Goal: Information Seeking & Learning: Understand process/instructions

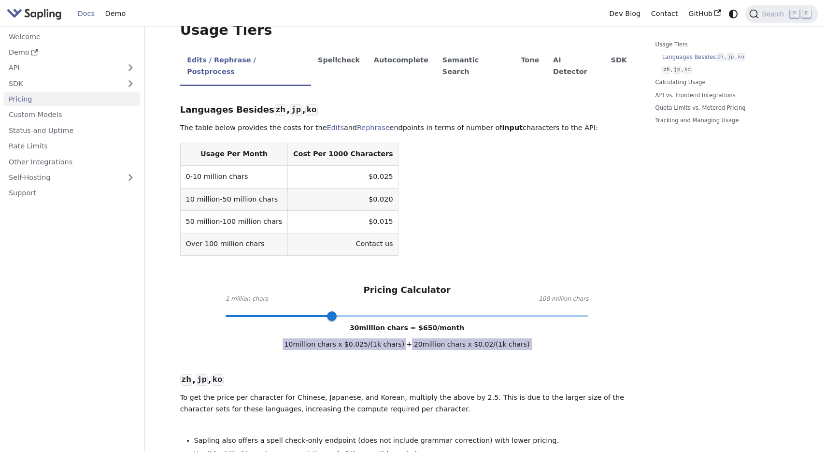
scroll to position [209, 0]
click at [657, 95] on link "API vs. Frontend Integrations" at bounding box center [721, 95] width 131 height 9
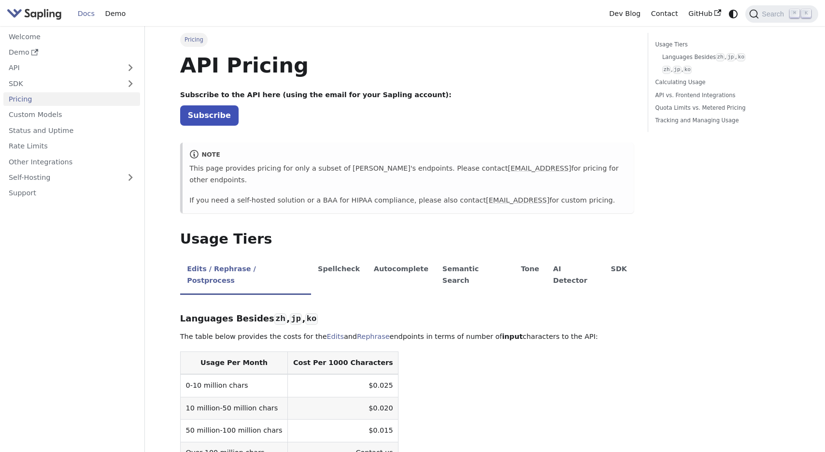
click at [499, 69] on h1 "API Pricing" at bounding box center [407, 65] width 454 height 26
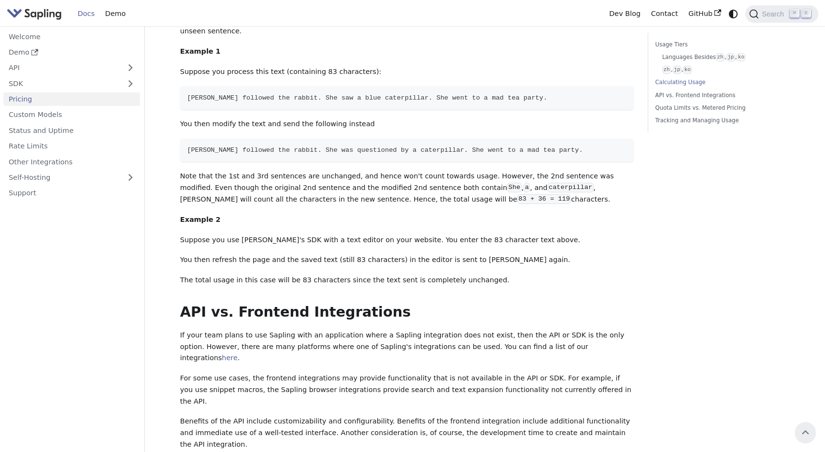
scroll to position [798, 0]
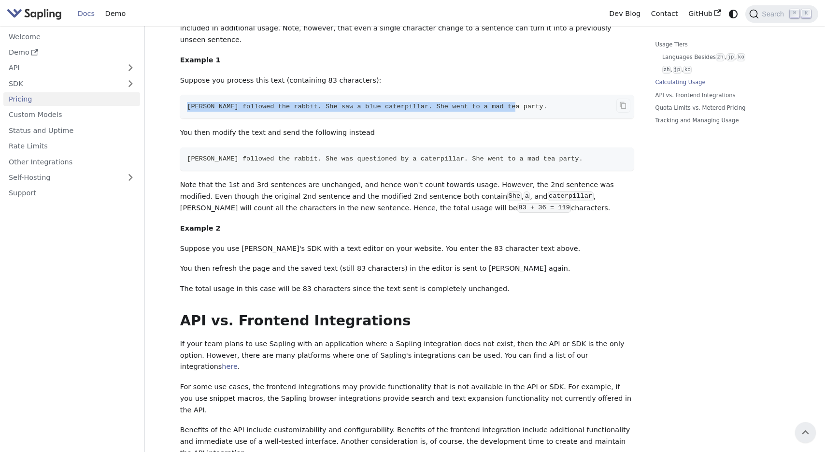
drag, startPoint x: 188, startPoint y: 84, endPoint x: 537, endPoint y: 80, distance: 348.9
click at [537, 95] on code "[PERSON_NAME] followed the rabbit. She saw a blue caterpillar. She went to a ma…" at bounding box center [407, 107] width 454 height 24
copy span "[PERSON_NAME] followed the rabbit. She saw a blue caterpillar. She went to a ma…"
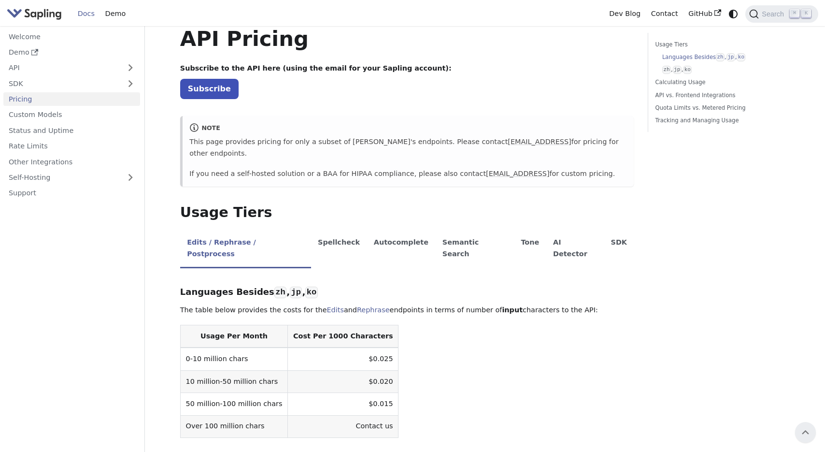
scroll to position [0, 0]
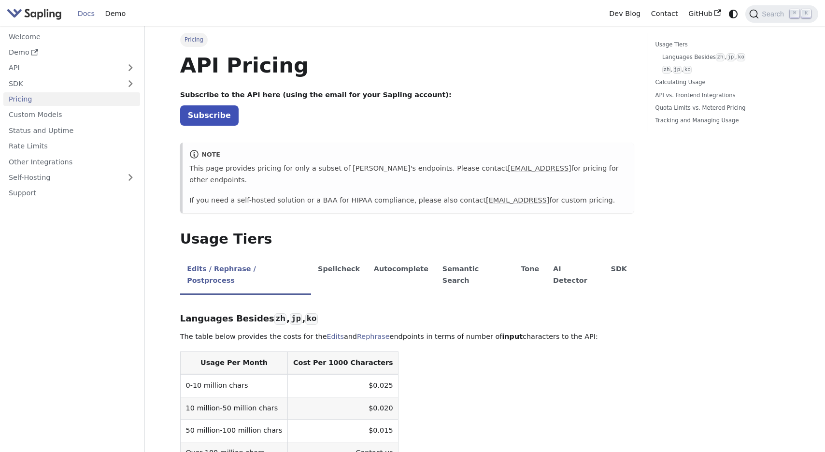
click at [196, 41] on span "Pricing" at bounding box center [194, 40] width 28 height 14
click at [202, 111] on link "Subscribe" at bounding box center [209, 115] width 58 height 20
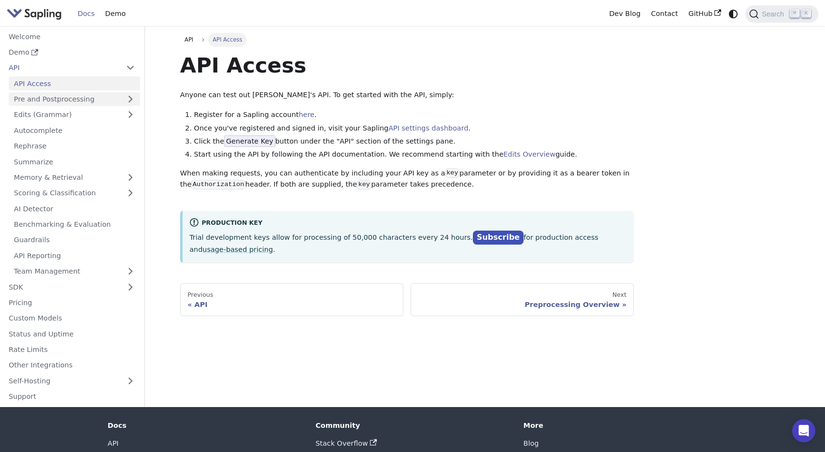
click at [62, 102] on link "Pre and Postprocessing" at bounding box center [74, 99] width 131 height 14
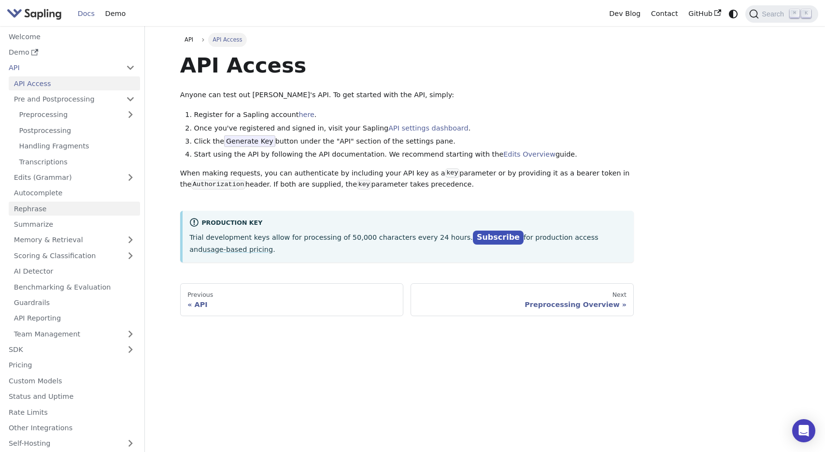
click at [63, 207] on link "Rephrase" at bounding box center [74, 209] width 131 height 14
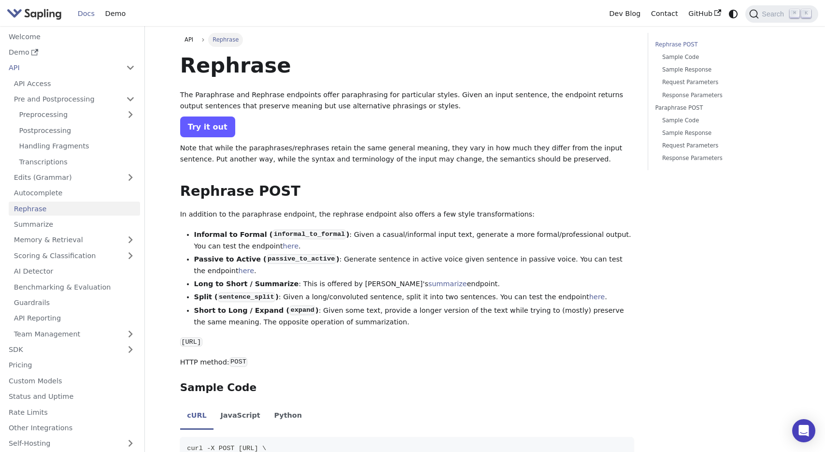
click at [213, 127] on link "Try it out" at bounding box center [207, 126] width 55 height 21
click at [283, 247] on link "here" at bounding box center [290, 246] width 15 height 8
click at [239, 272] on link "here" at bounding box center [246, 271] width 15 height 8
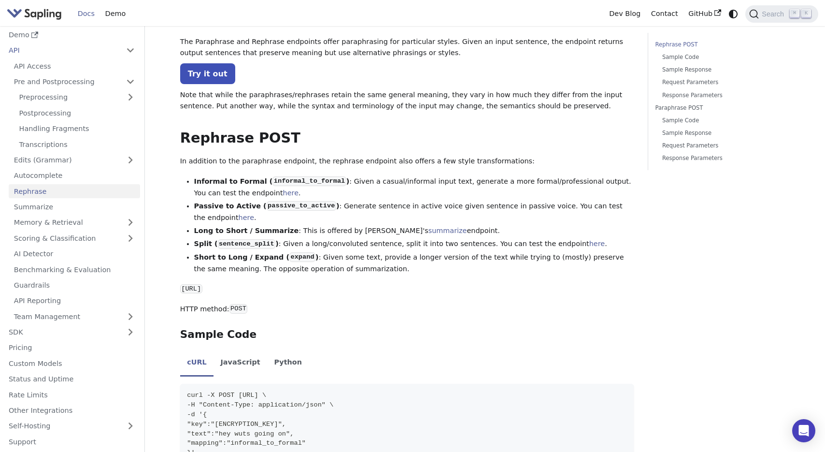
scroll to position [59, 0]
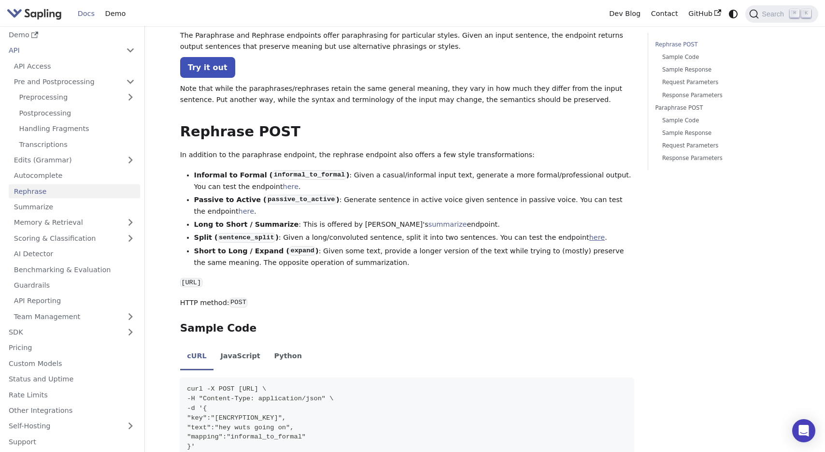
click at [590, 239] on link "here" at bounding box center [597, 237] width 15 height 8
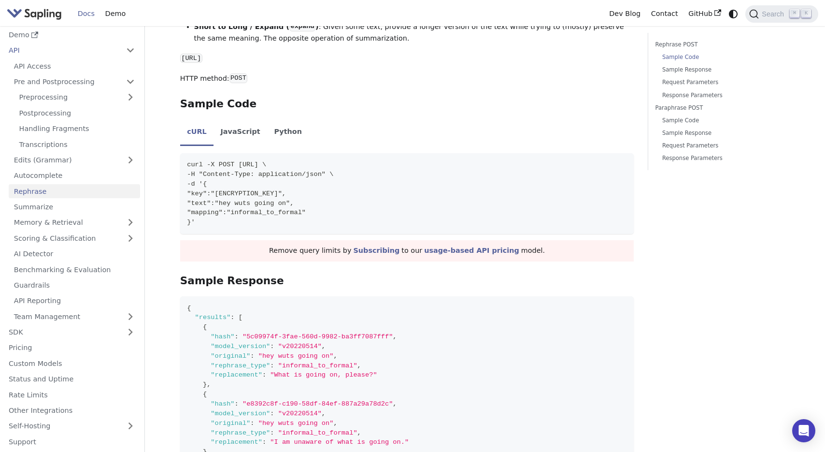
scroll to position [303, 0]
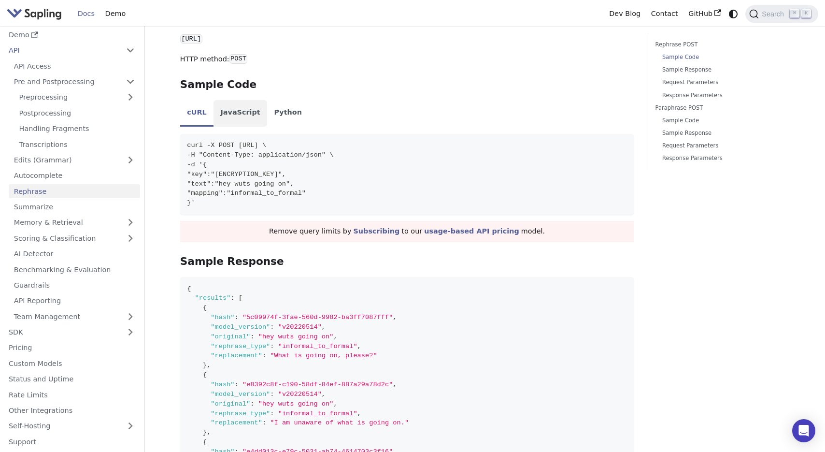
click at [236, 118] on li "JavaScript" at bounding box center [241, 113] width 54 height 27
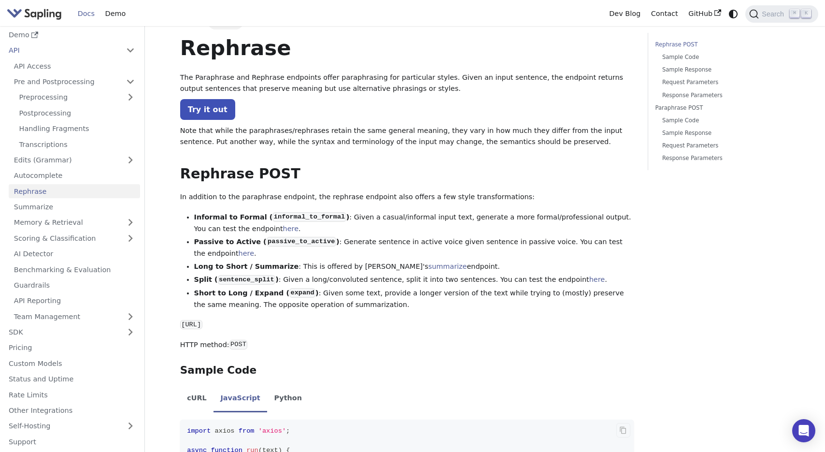
scroll to position [0, 0]
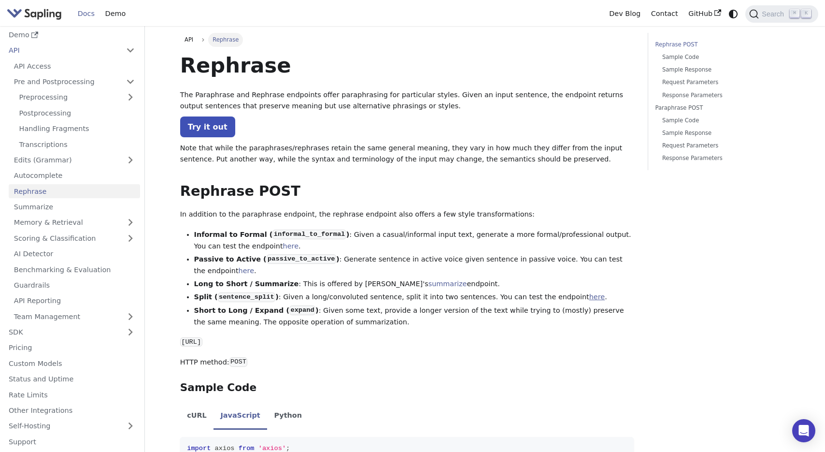
click at [590, 298] on link "here" at bounding box center [597, 297] width 15 height 8
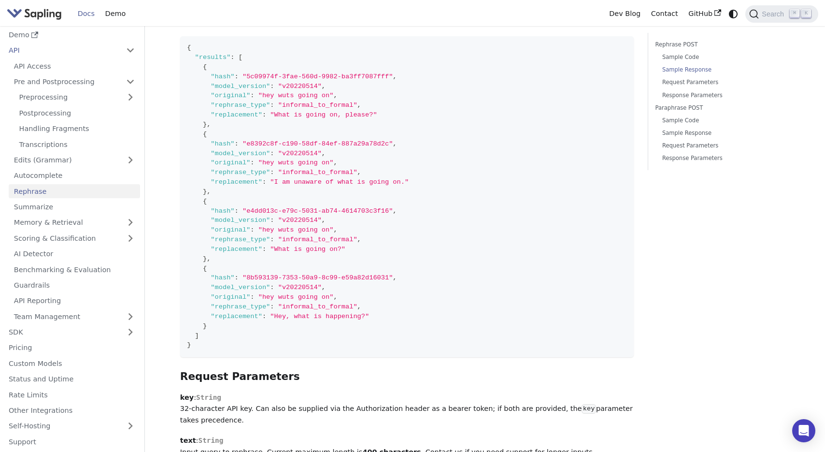
scroll to position [694, 0]
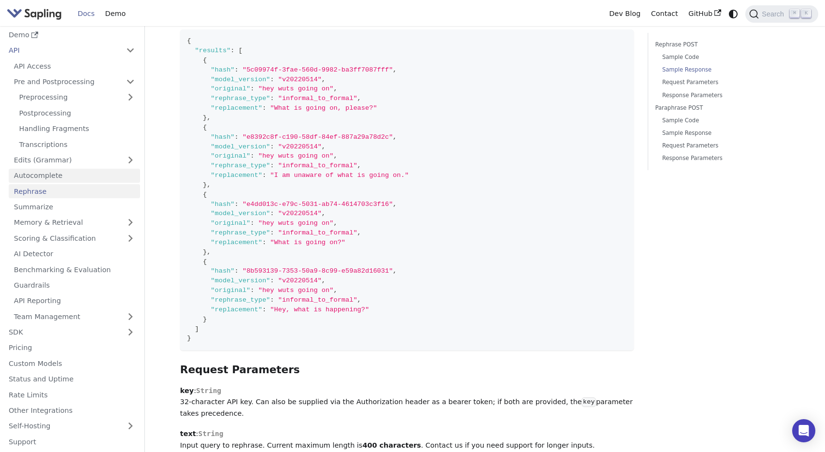
click at [94, 173] on link "Autocomplete" at bounding box center [74, 176] width 131 height 14
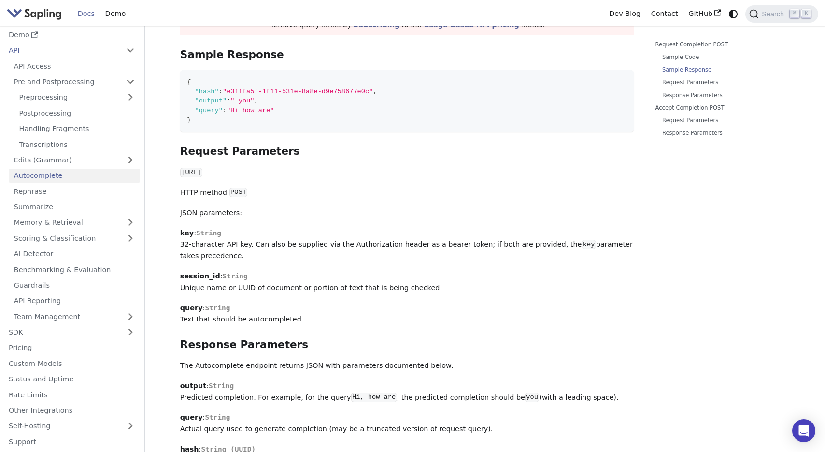
scroll to position [361, 0]
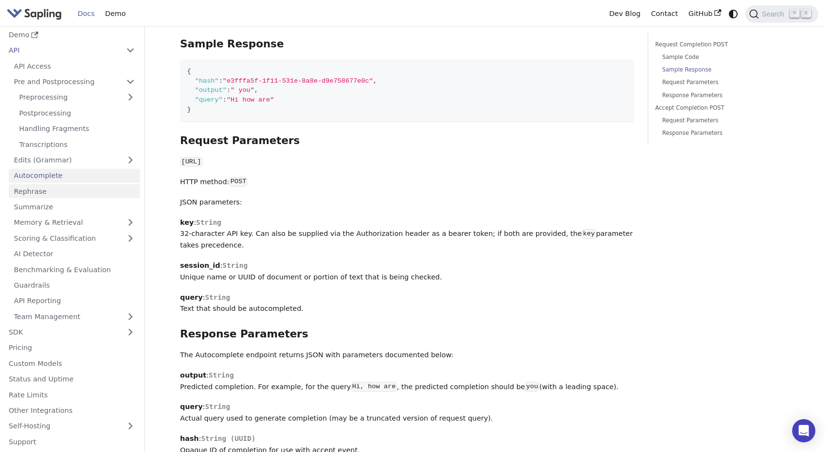
click at [43, 192] on link "Rephrase" at bounding box center [74, 191] width 131 height 14
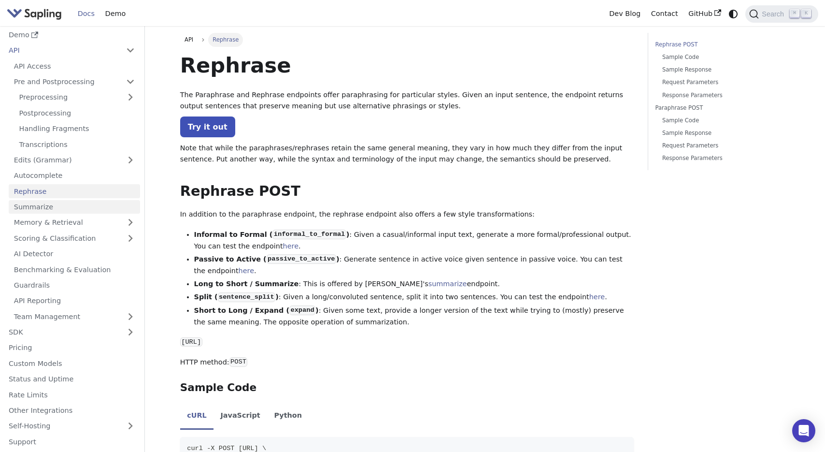
click at [45, 212] on link "Summarize" at bounding box center [74, 207] width 131 height 14
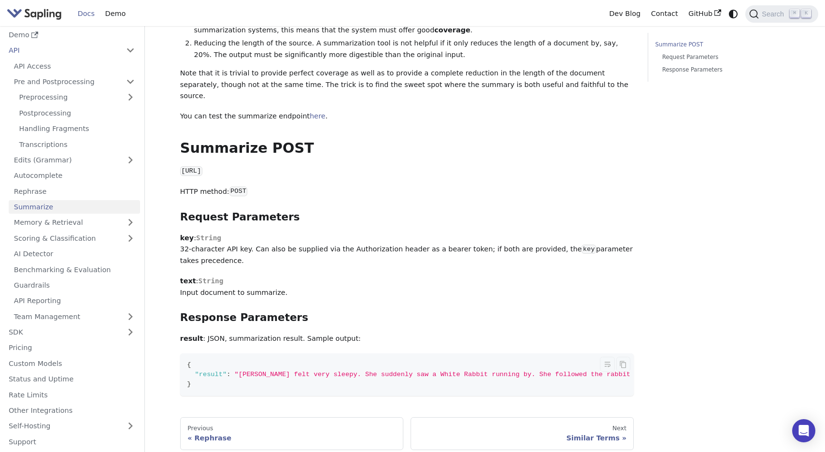
scroll to position [135, 0]
click at [49, 220] on link "Memory & Retrieval" at bounding box center [74, 223] width 131 height 14
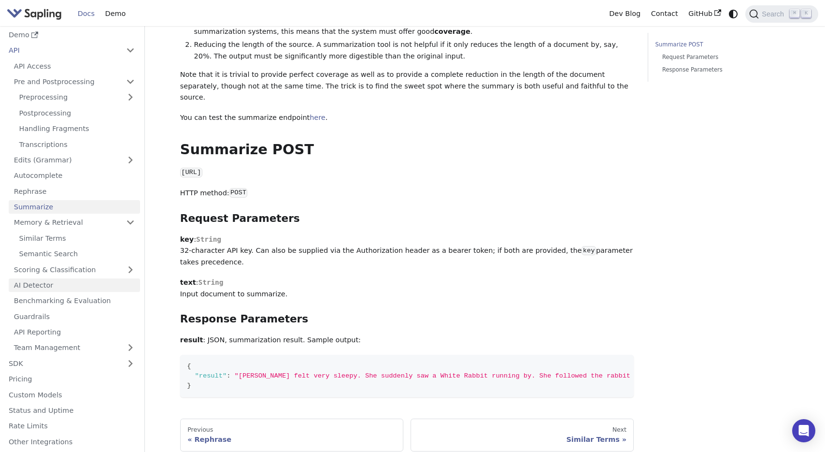
click at [58, 283] on link "AI Detector" at bounding box center [74, 285] width 131 height 14
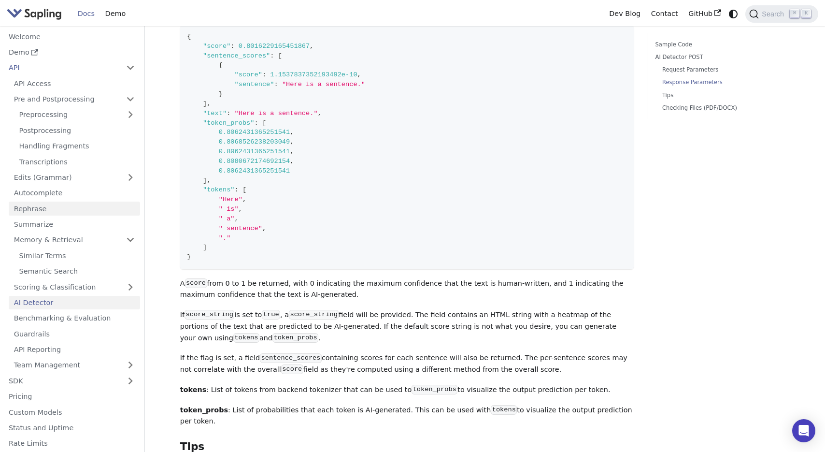
click at [72, 208] on link "Rephrase" at bounding box center [74, 209] width 131 height 14
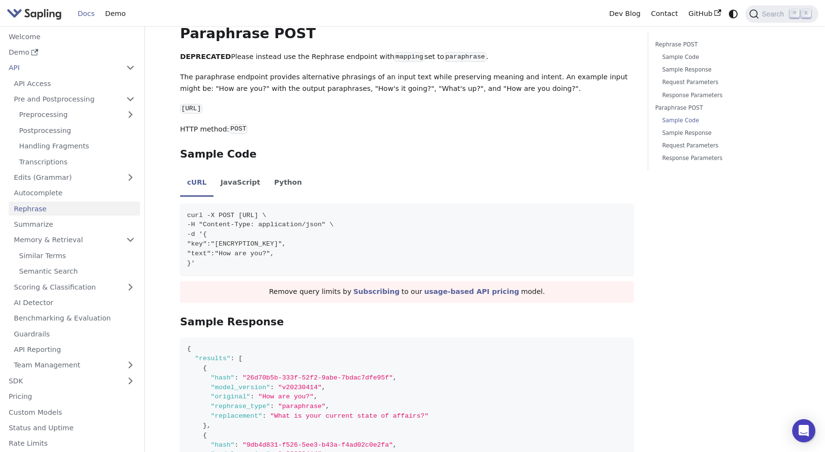
scroll to position [1222, 0]
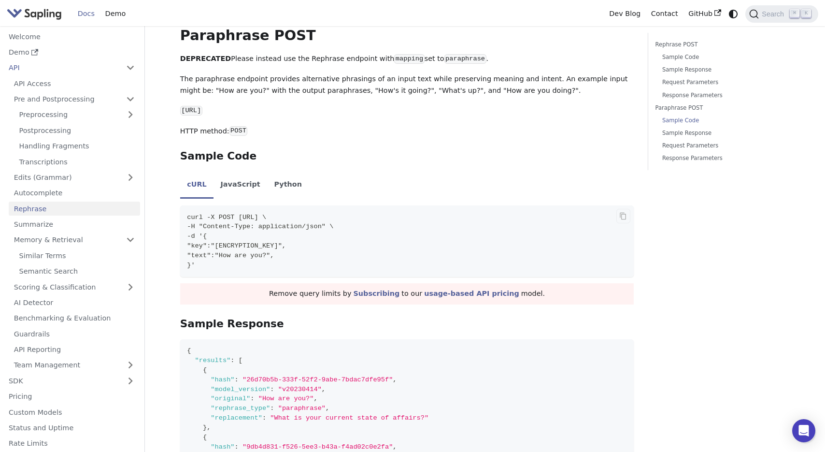
drag, startPoint x: 247, startPoint y: 240, endPoint x: 375, endPoint y: 243, distance: 128.1
click at [286, 243] on span ""key":"1JCQD5E9ZP6H1Y7UWCAJX47WB1DS149K"," at bounding box center [236, 245] width 99 height 7
copy span "1JCQD5E9ZP6H1Y7UWCAJX47WB1DS149K"
click at [437, 175] on ul "cURL JavaScript Python" at bounding box center [407, 185] width 454 height 27
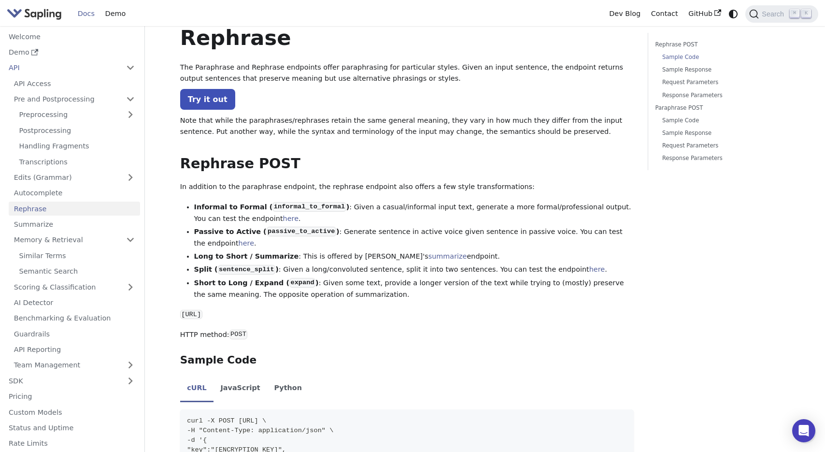
scroll to position [0, 0]
